Goal: Obtain resource: Download file/media

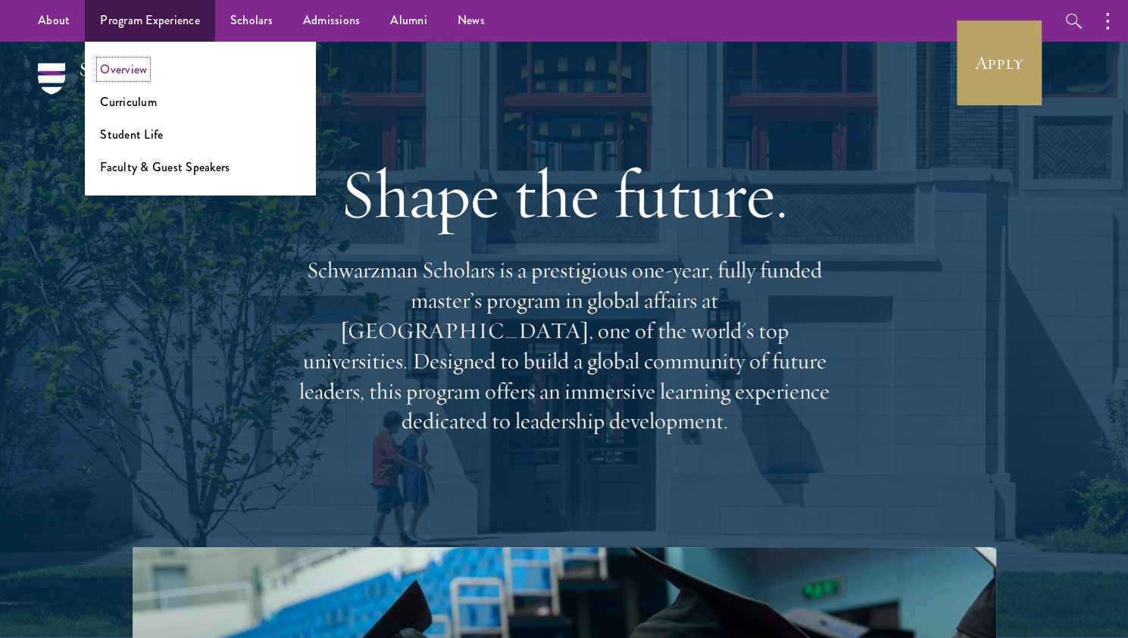
click at [119, 69] on link "Overview" at bounding box center [123, 69] width 47 height 17
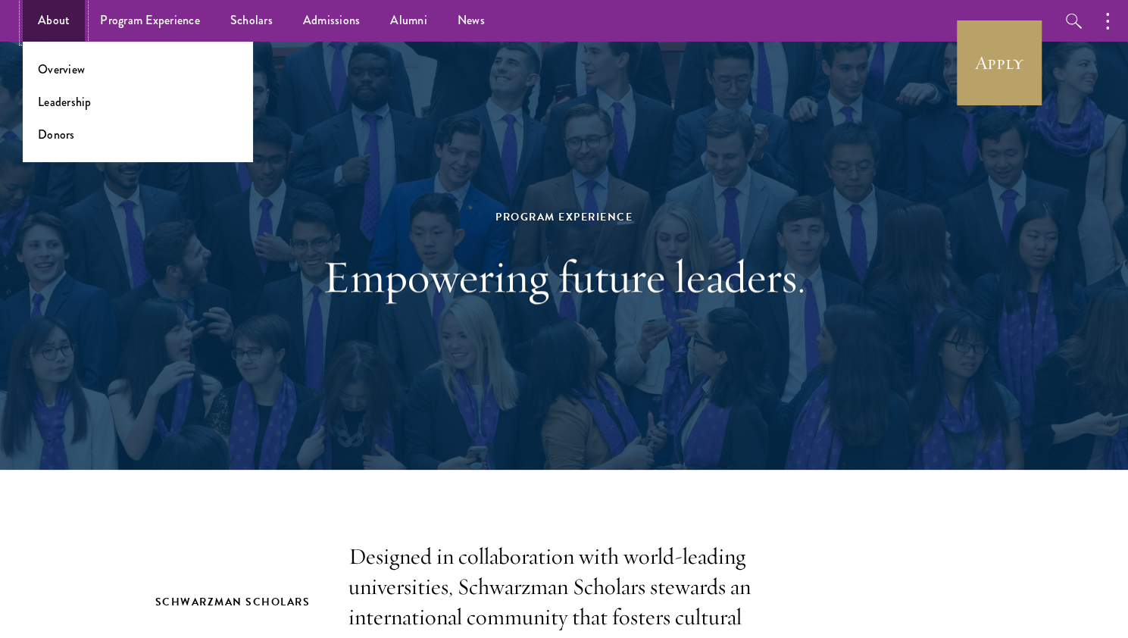
click at [55, 17] on link "About" at bounding box center [54, 21] width 62 height 42
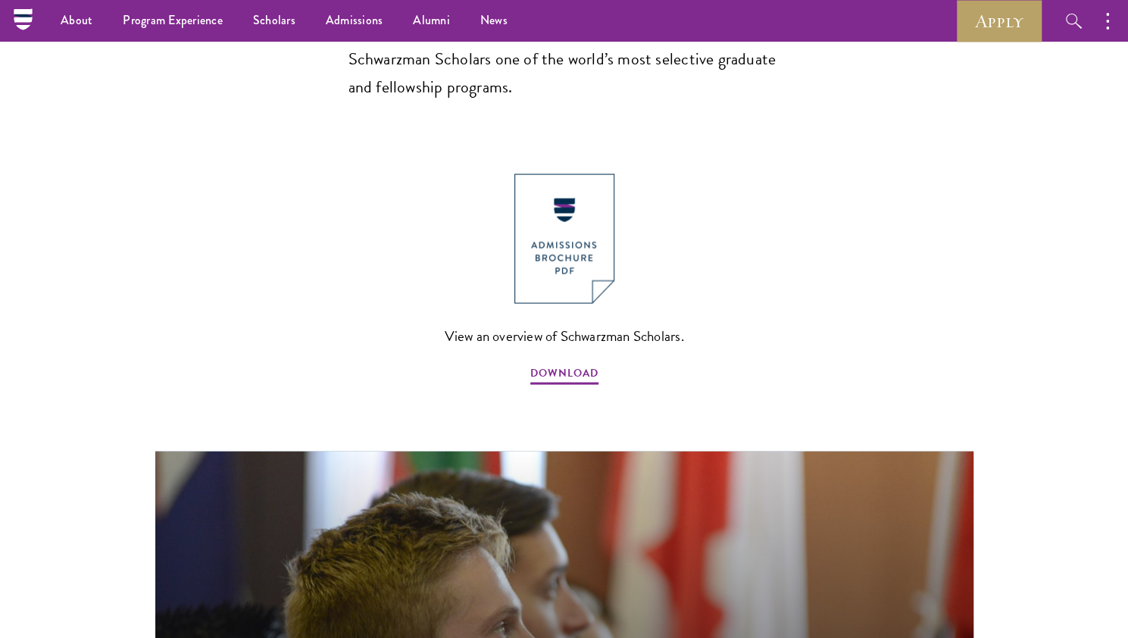
scroll to position [1591, 0]
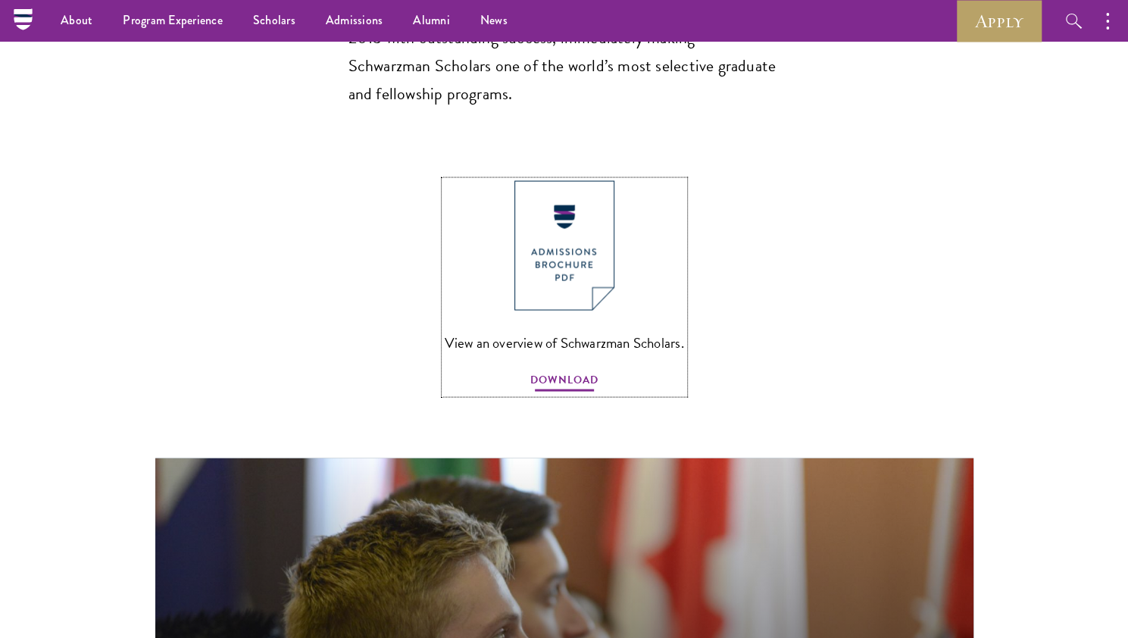
click at [572, 370] on span "DOWNLOAD" at bounding box center [565, 381] width 68 height 23
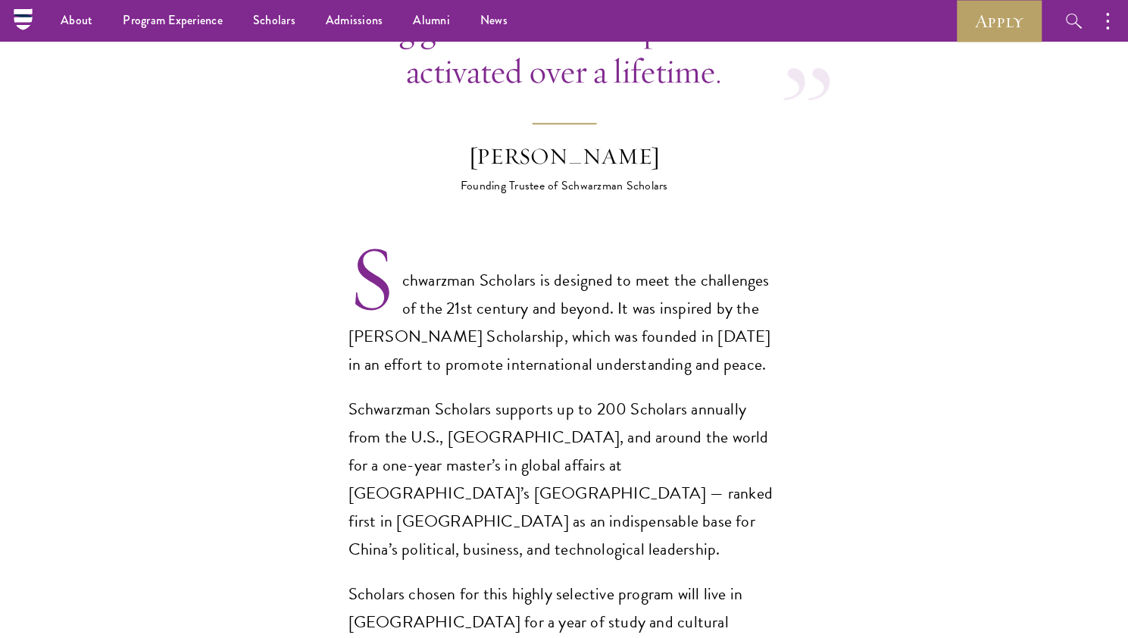
scroll to position [0, 0]
